Goal: Information Seeking & Learning: Stay updated

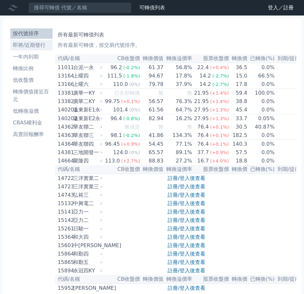
click at [38, 48] on li "即將/近期發行" at bounding box center [31, 45] width 42 height 8
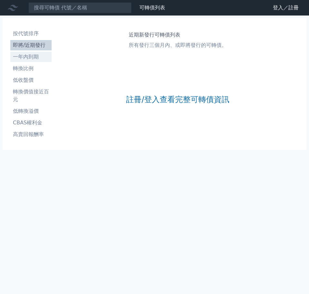
click at [34, 56] on li "一年內到期" at bounding box center [30, 57] width 41 height 8
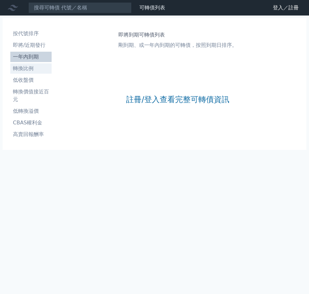
click at [30, 67] on li "轉換比例" at bounding box center [30, 69] width 41 height 8
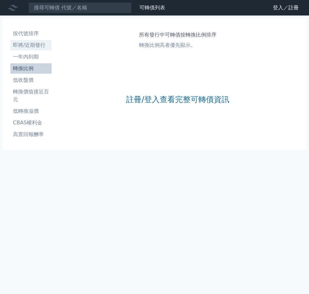
click at [31, 46] on li "即將/近期發行" at bounding box center [30, 45] width 41 height 8
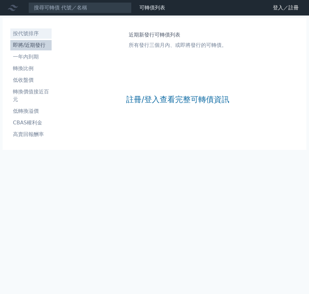
click at [28, 36] on li "按代號排序" at bounding box center [30, 34] width 41 height 8
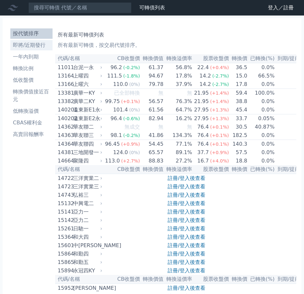
click at [39, 45] on li "即將/近期發行" at bounding box center [31, 45] width 42 height 8
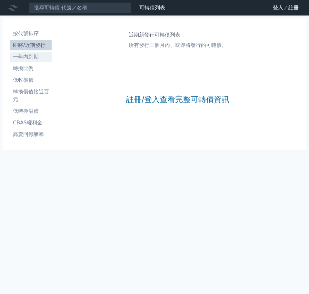
click at [36, 54] on li "一年內到期" at bounding box center [30, 57] width 41 height 8
